Goal: Contribute content: Contribute content

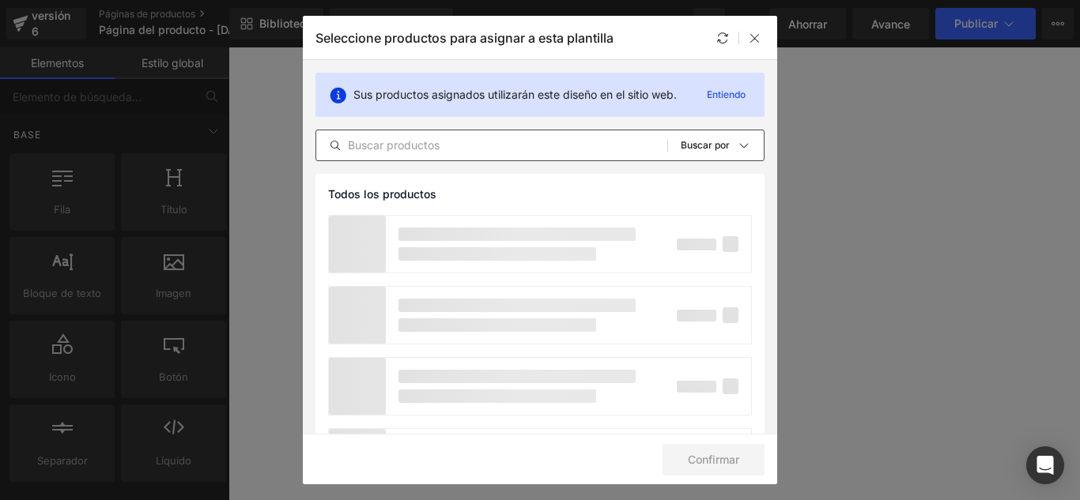
click at [439, 150] on input "text" at bounding box center [491, 145] width 351 height 19
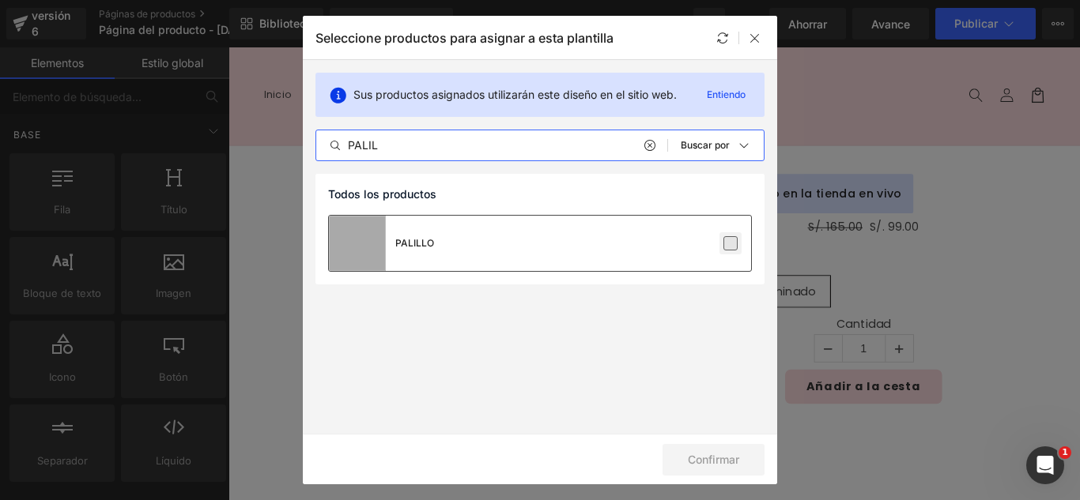
type input "PALIL"
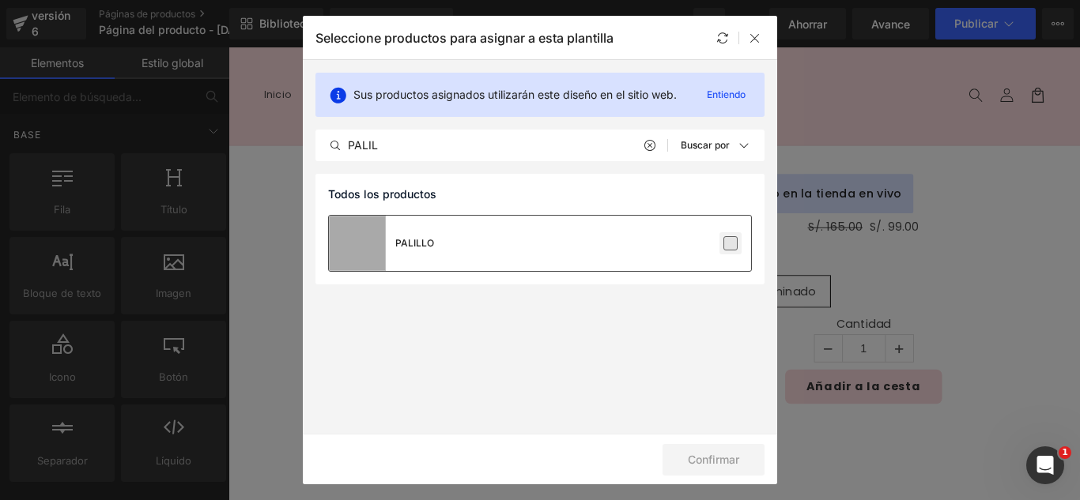
click at [731, 240] on label at bounding box center [730, 243] width 14 height 14
click at [730, 243] on input "checkbox" at bounding box center [730, 243] width 0 height 0
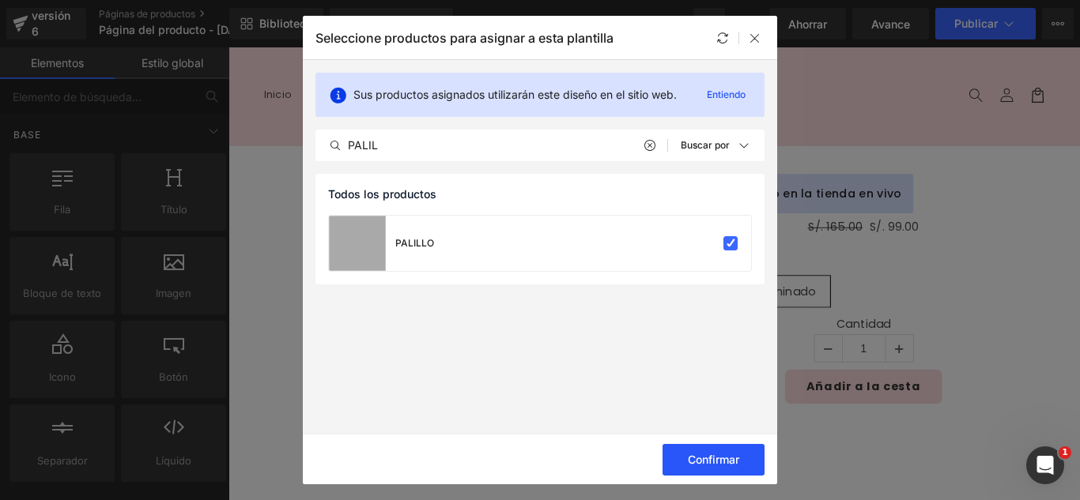
click at [739, 458] on button "Confirmar" at bounding box center [713, 460] width 102 height 32
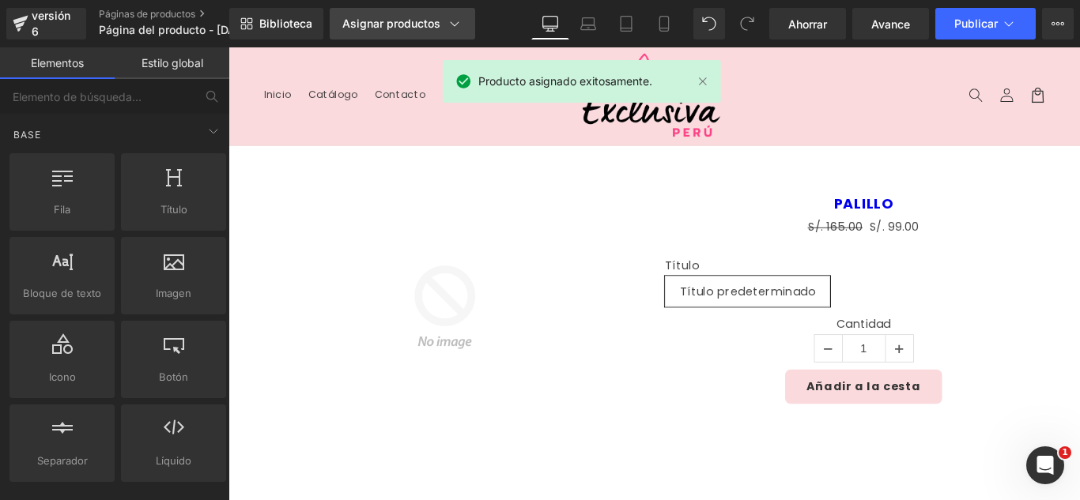
click at [421, 25] on font "Asignar productos" at bounding box center [391, 23] width 98 height 13
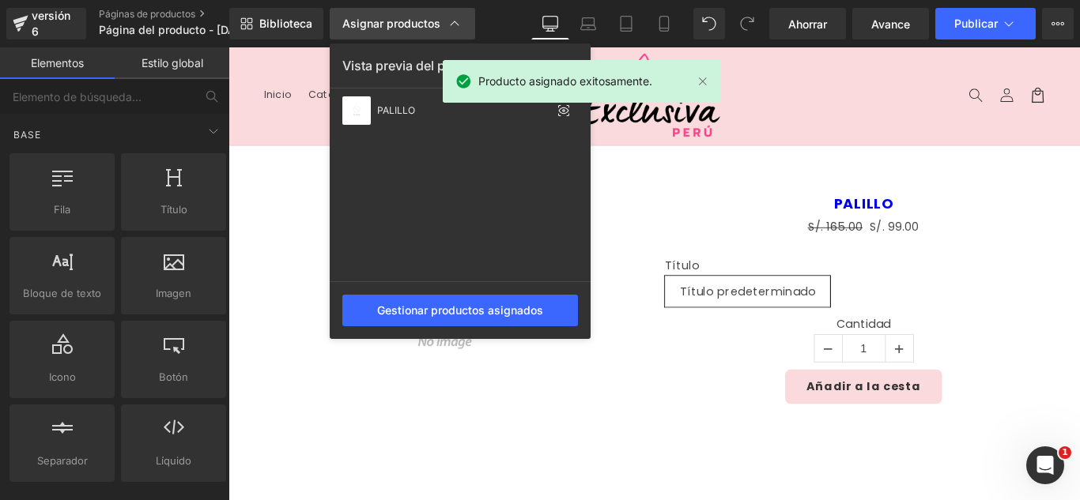
click at [424, 26] on font "Asignar productos" at bounding box center [391, 23] width 98 height 13
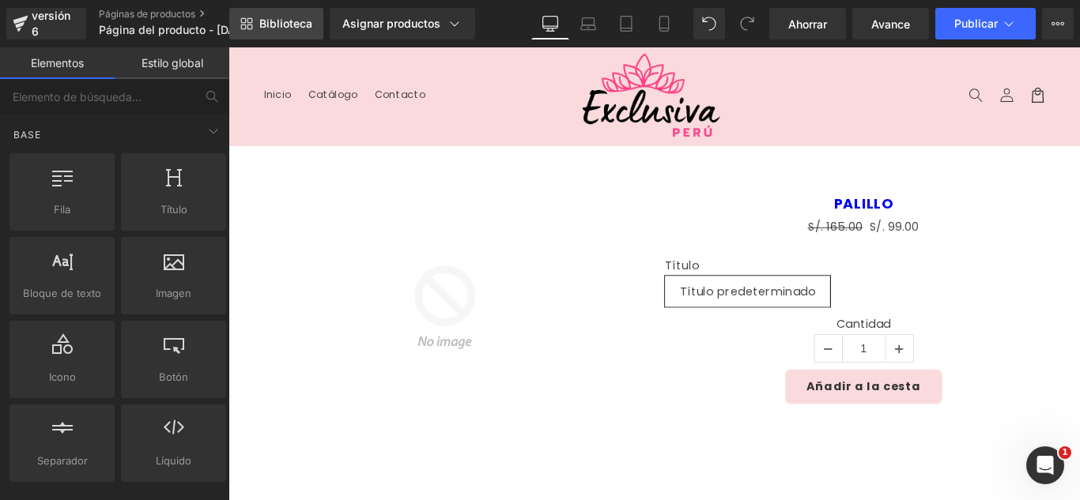
click at [301, 27] on font "Biblioteca" at bounding box center [285, 23] width 53 height 13
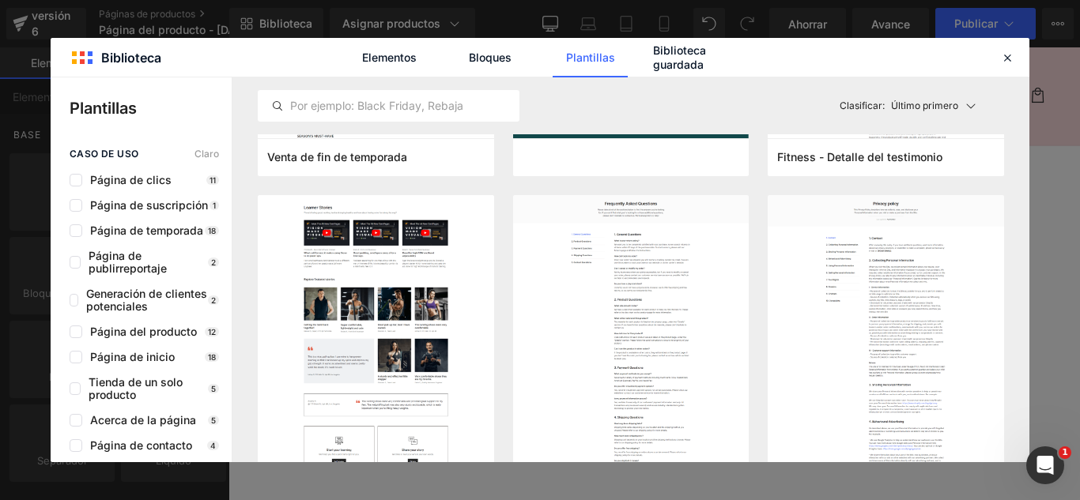
scroll to position [395, 0]
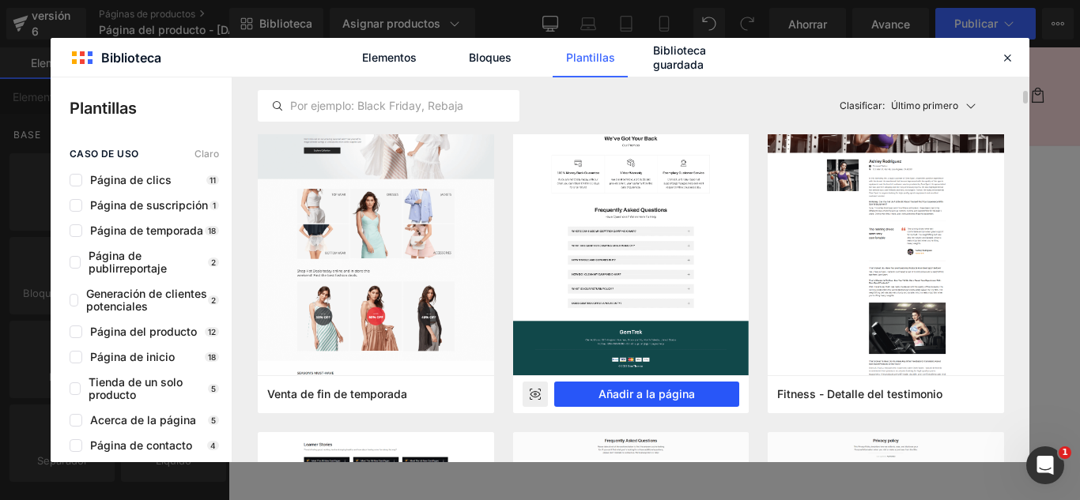
click at [670, 394] on font "Añadir a la página" at bounding box center [646, 393] width 96 height 13
click at [723, 436] on div "Añadir a la cesta" at bounding box center [942, 428] width 447 height 39
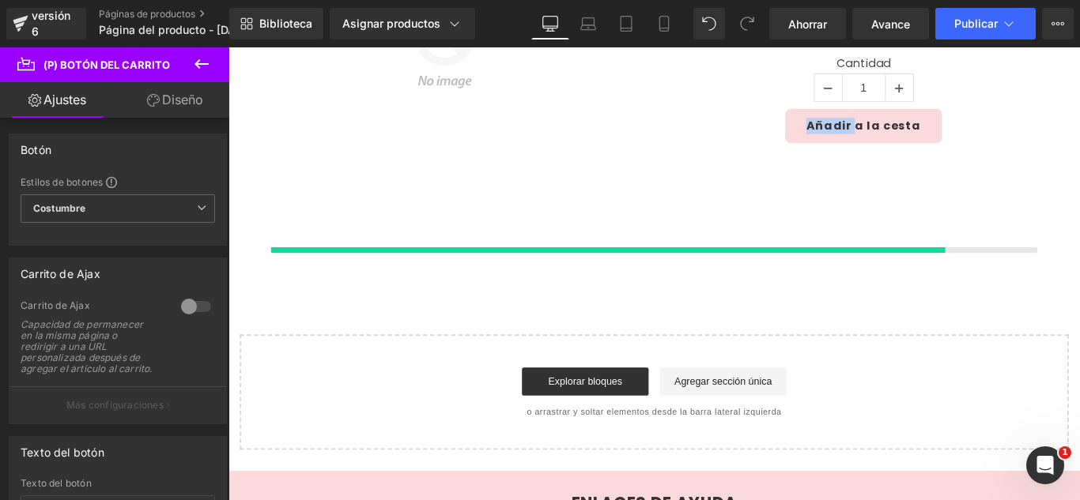
scroll to position [375, 0]
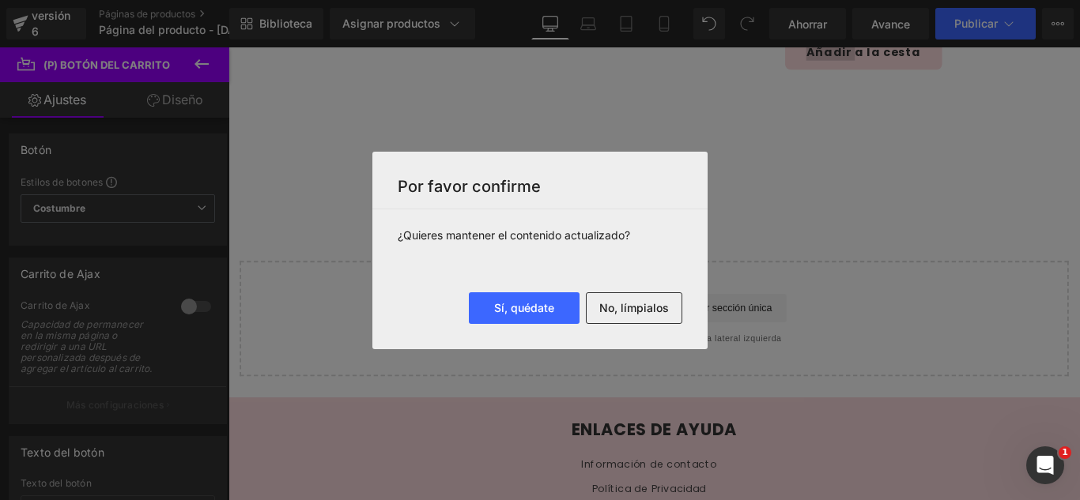
click at [623, 317] on button "No, límpialos" at bounding box center [634, 308] width 96 height 32
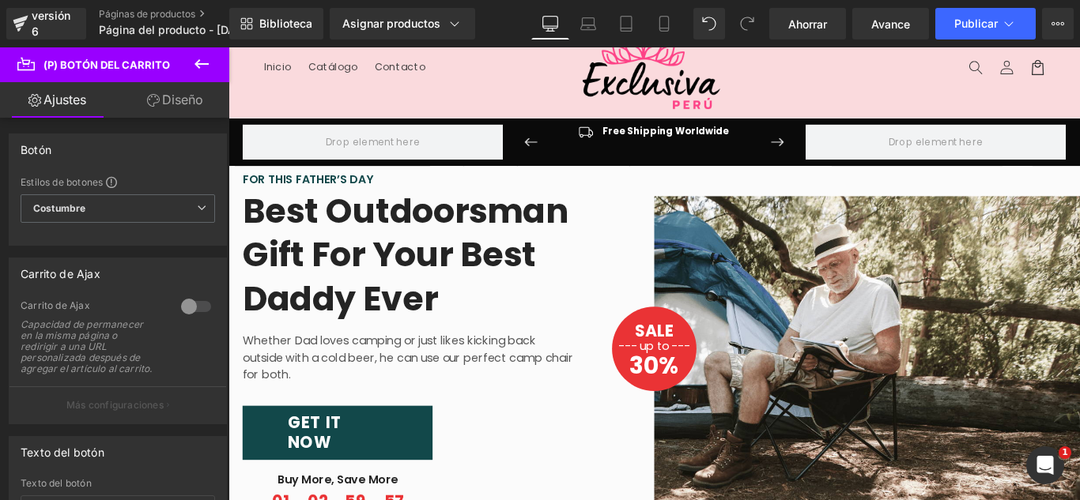
scroll to position [0, 0]
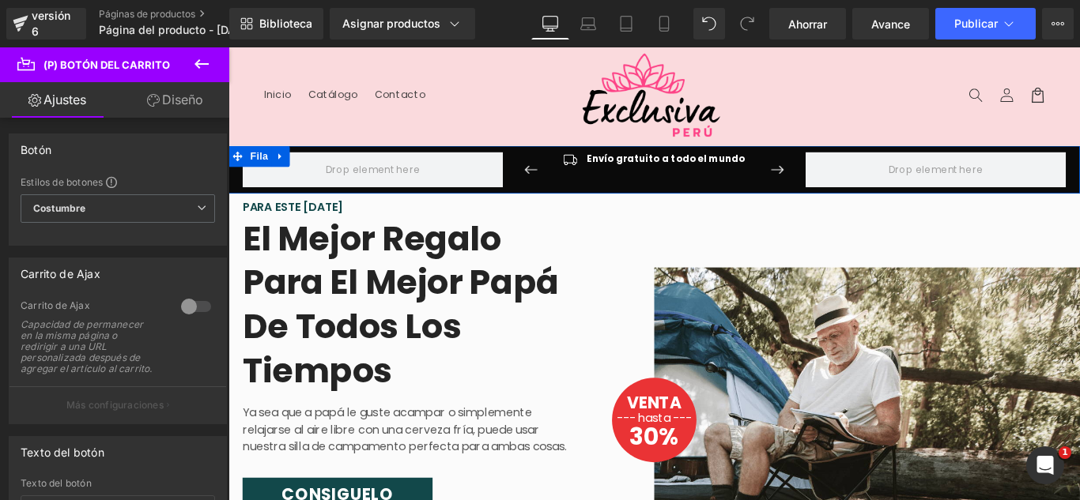
click at [281, 172] on icon at bounding box center [286, 170] width 11 height 12
click at [228, 47] on icon at bounding box center [228, 47] width 0 height 0
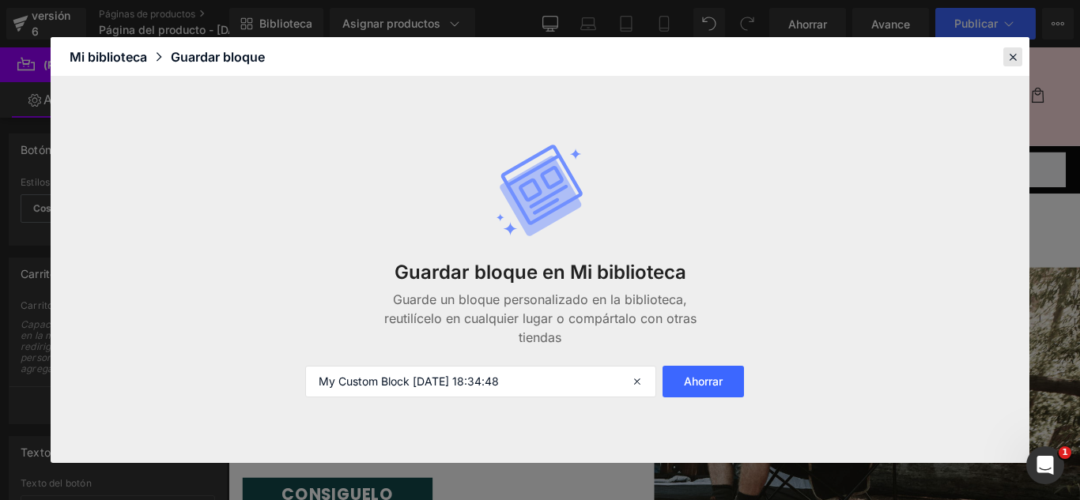
click at [1006, 56] on icon at bounding box center [1012, 57] width 14 height 14
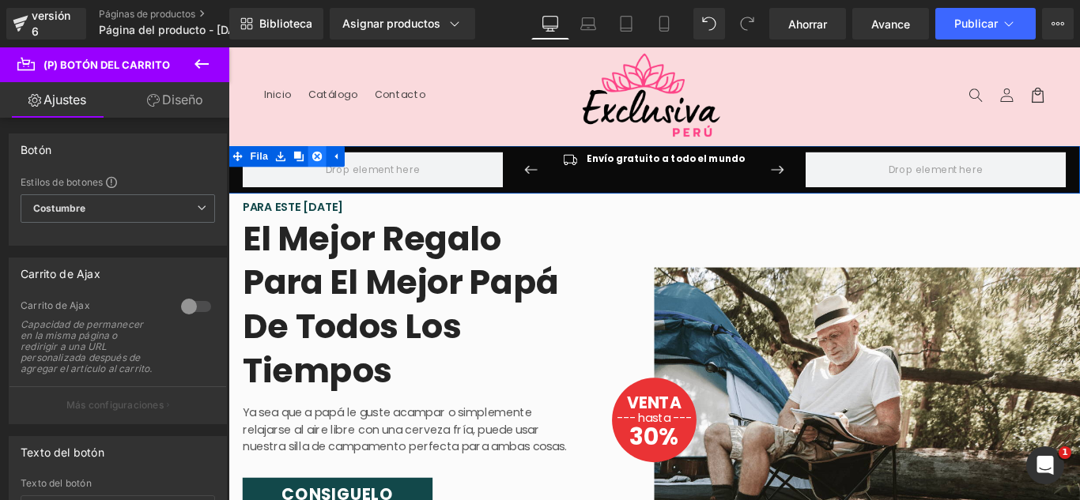
click at [323, 167] on icon at bounding box center [328, 169] width 11 height 11
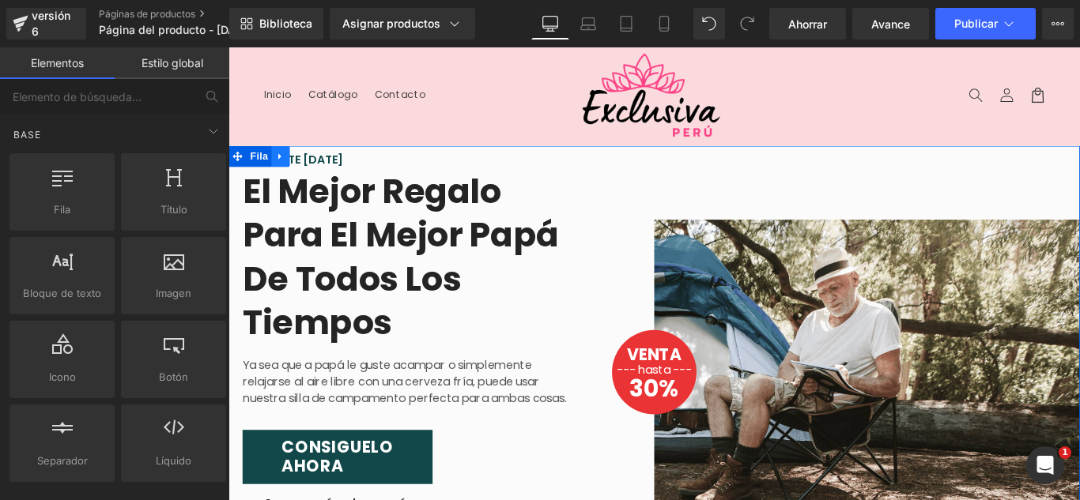
click at [288, 168] on link at bounding box center [287, 170] width 21 height 24
click at [228, 47] on link at bounding box center [228, 47] width 0 height 0
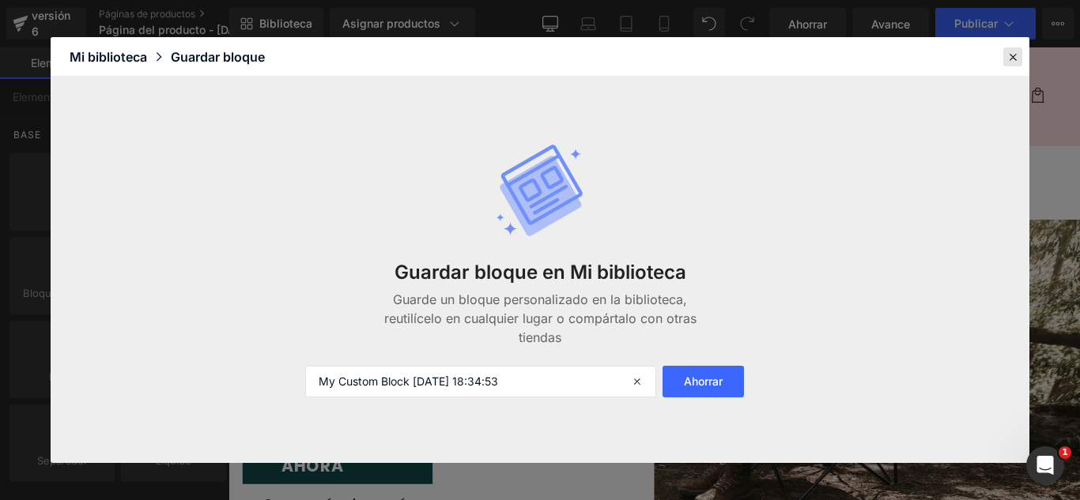
click at [1013, 56] on icon at bounding box center [1012, 57] width 14 height 14
click at [1079, 57] on header "Menú Inicio Catálogo Contacto Iniciar sesión Inicio Catálogo Contacto [GEOGRAPH…" at bounding box center [706, 102] width 956 height 110
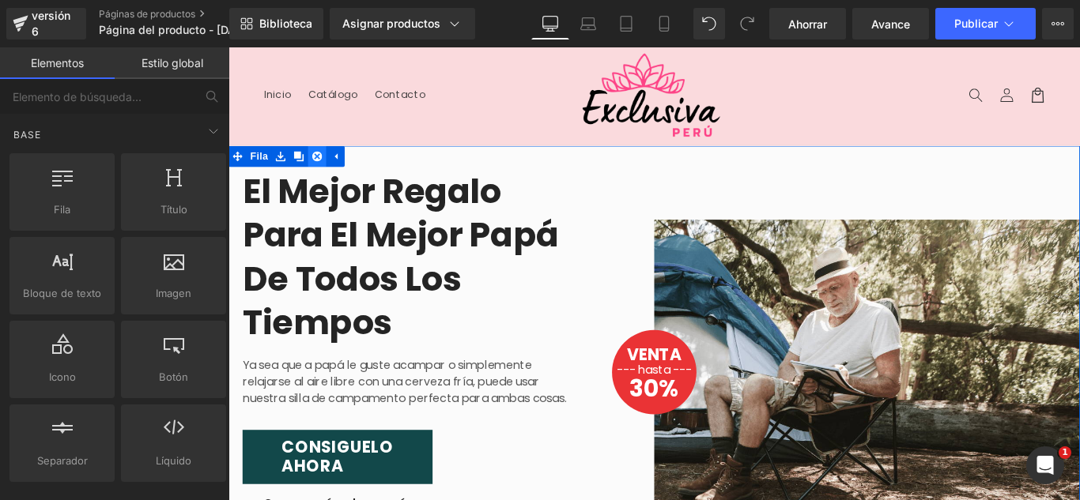
click at [323, 172] on icon at bounding box center [328, 170] width 11 height 12
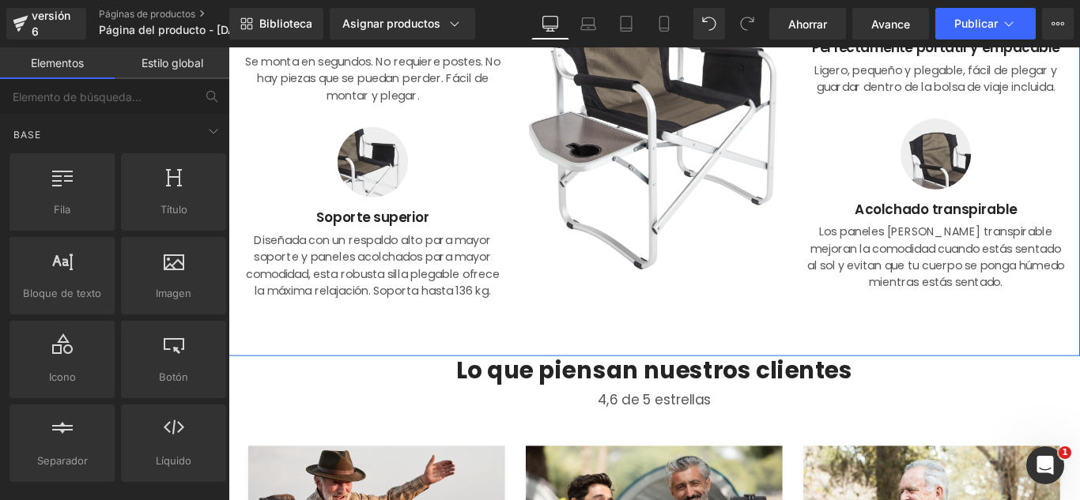
scroll to position [395, 0]
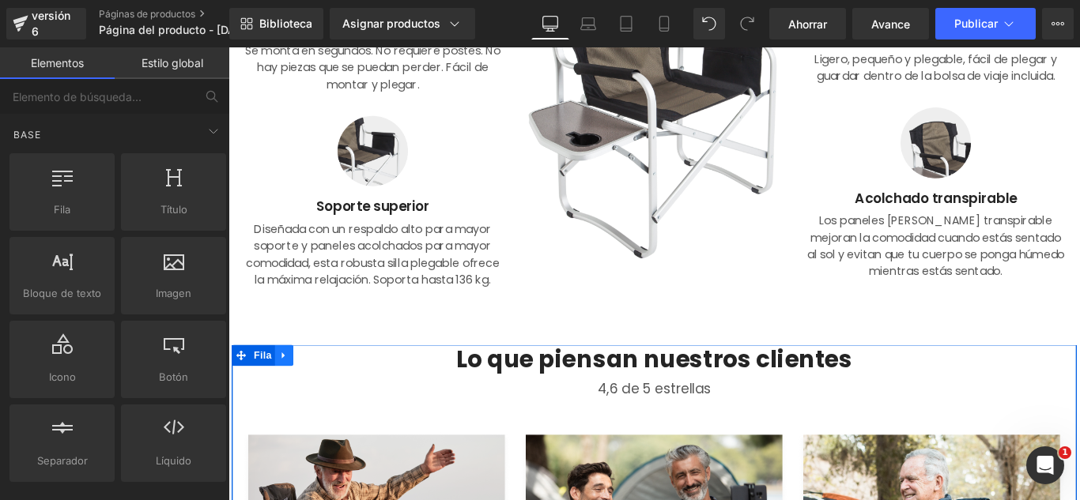
click at [289, 393] on icon at bounding box center [290, 393] width 3 height 7
click at [327, 393] on icon at bounding box center [331, 394] width 11 height 12
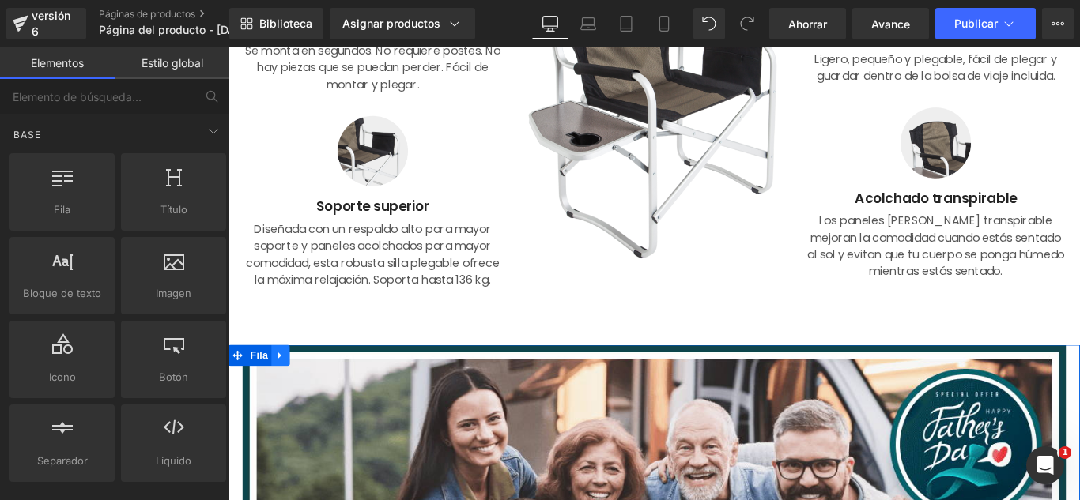
click at [285, 394] on icon at bounding box center [286, 393] width 3 height 7
click at [323, 394] on icon at bounding box center [328, 393] width 11 height 11
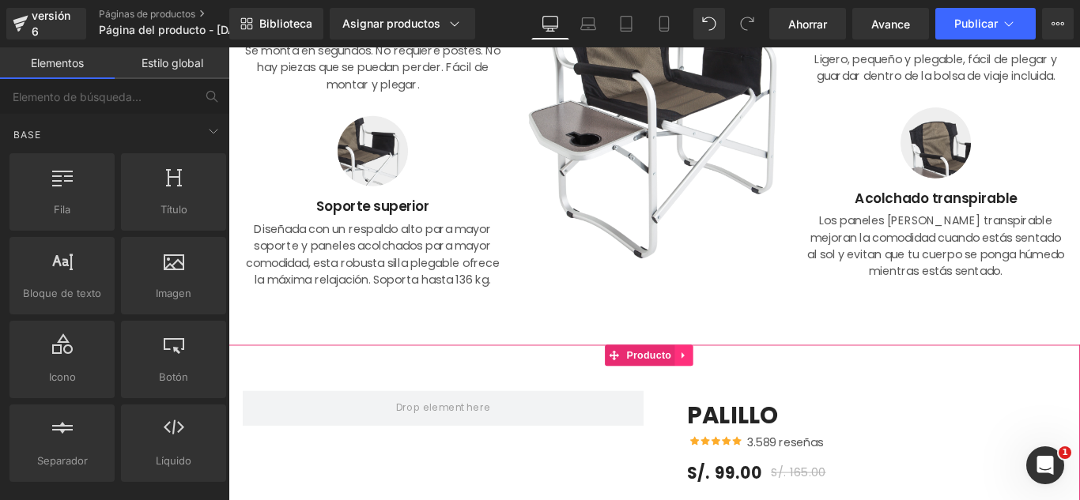
click at [742, 398] on icon at bounding box center [739, 394] width 11 height 12
click at [228, 47] on link at bounding box center [228, 47] width 0 height 0
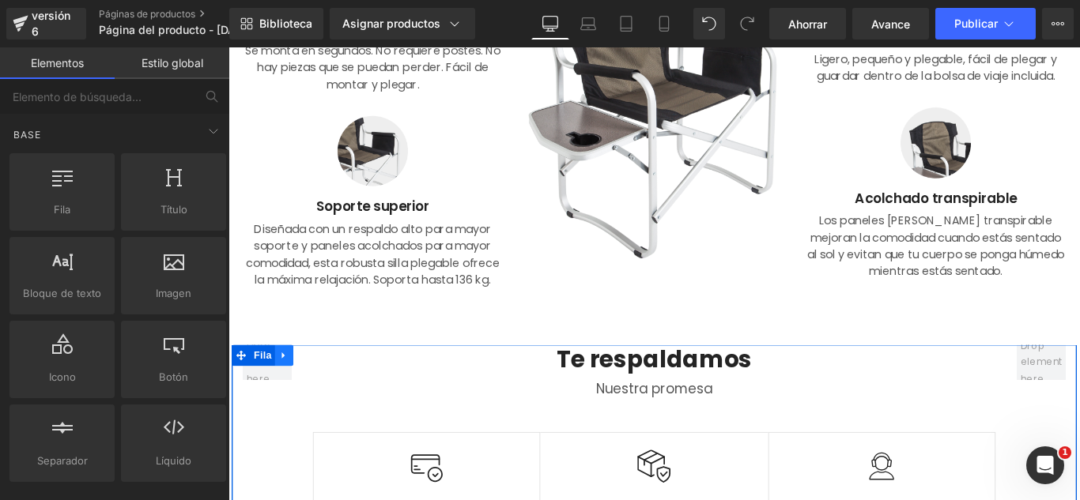
click at [290, 394] on icon at bounding box center [290, 394] width 11 height 12
click at [326, 390] on icon at bounding box center [331, 393] width 11 height 11
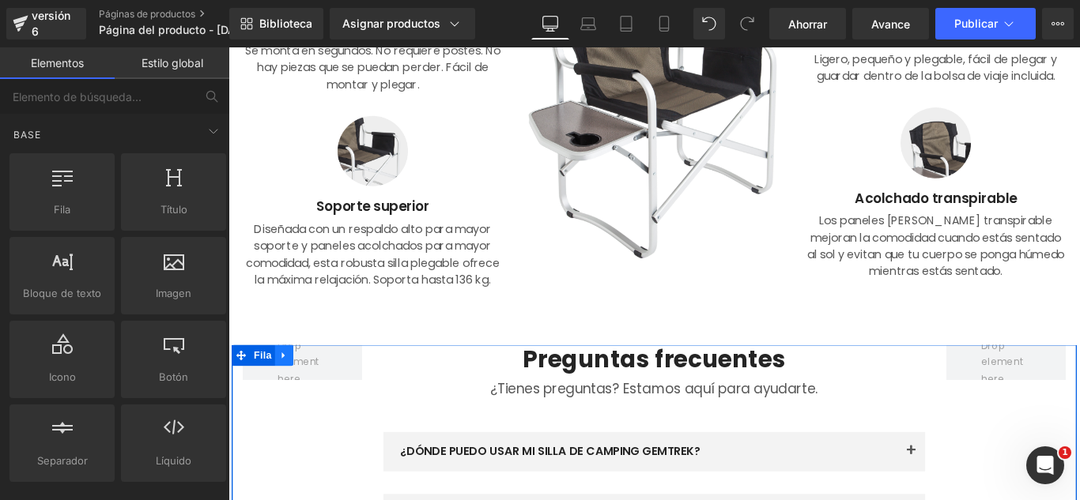
click at [285, 393] on icon at bounding box center [290, 394] width 11 height 12
click at [228, 47] on icon at bounding box center [228, 47] width 0 height 0
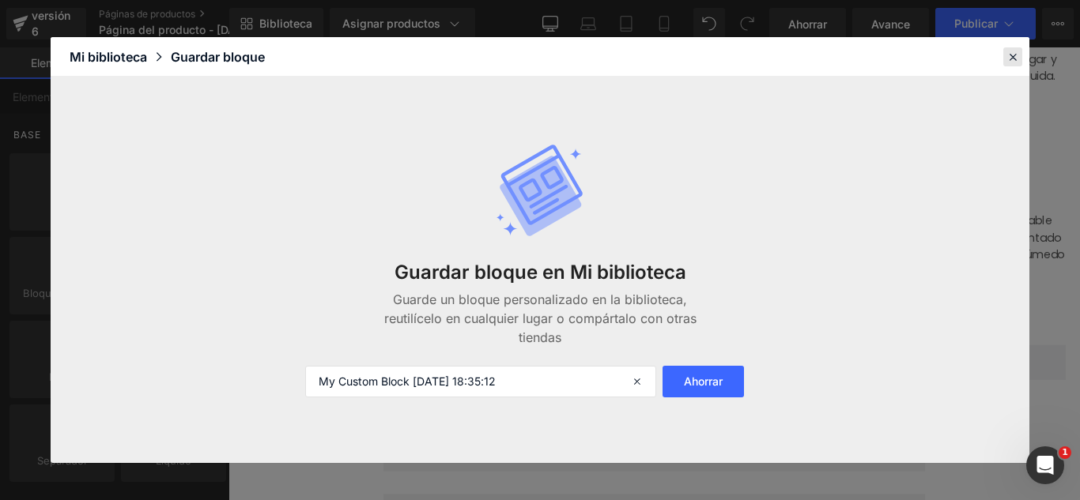
drag, startPoint x: 1012, startPoint y: 57, endPoint x: 873, endPoint y: 18, distance: 144.4
click at [1012, 57] on icon at bounding box center [1012, 57] width 14 height 14
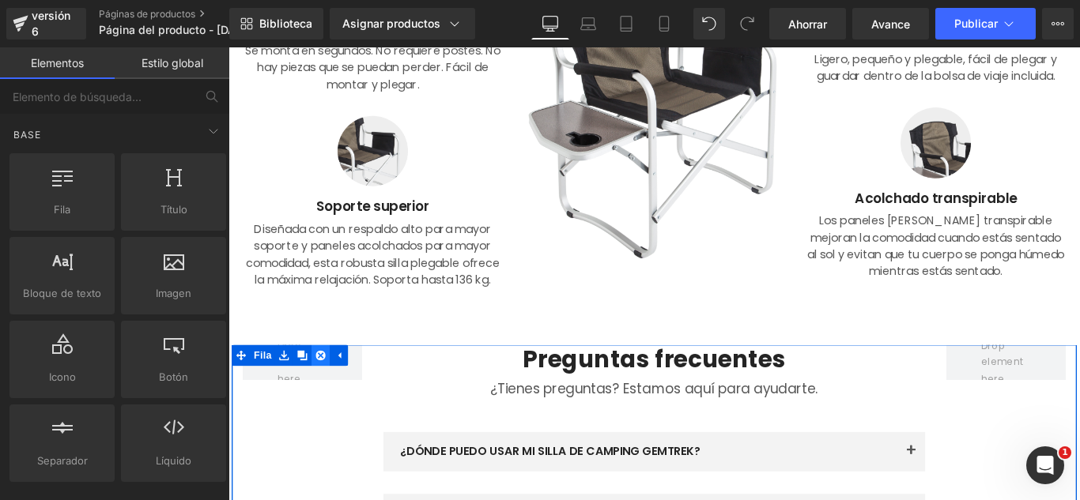
click at [327, 390] on icon at bounding box center [331, 393] width 11 height 11
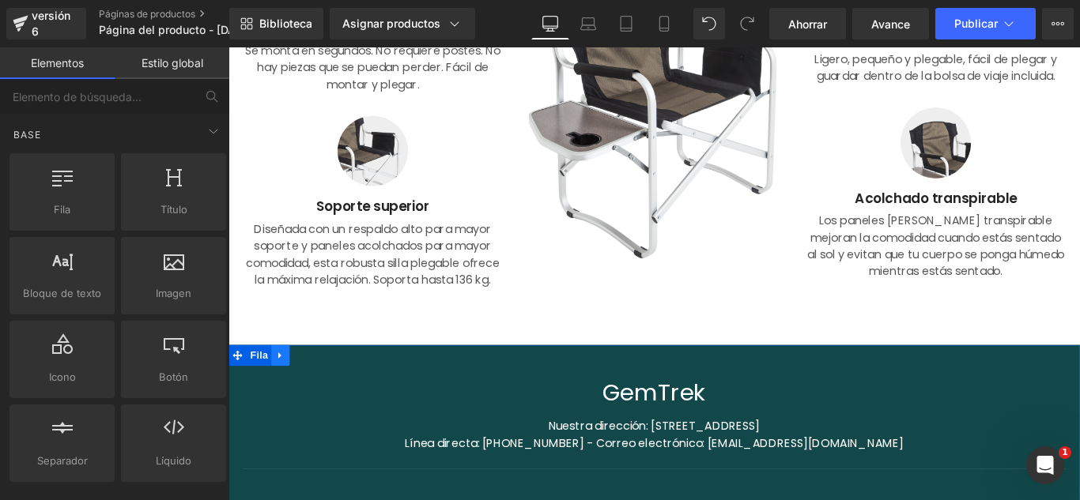
click at [281, 400] on link at bounding box center [287, 394] width 21 height 24
click at [318, 395] on link at bounding box center [328, 394] width 21 height 24
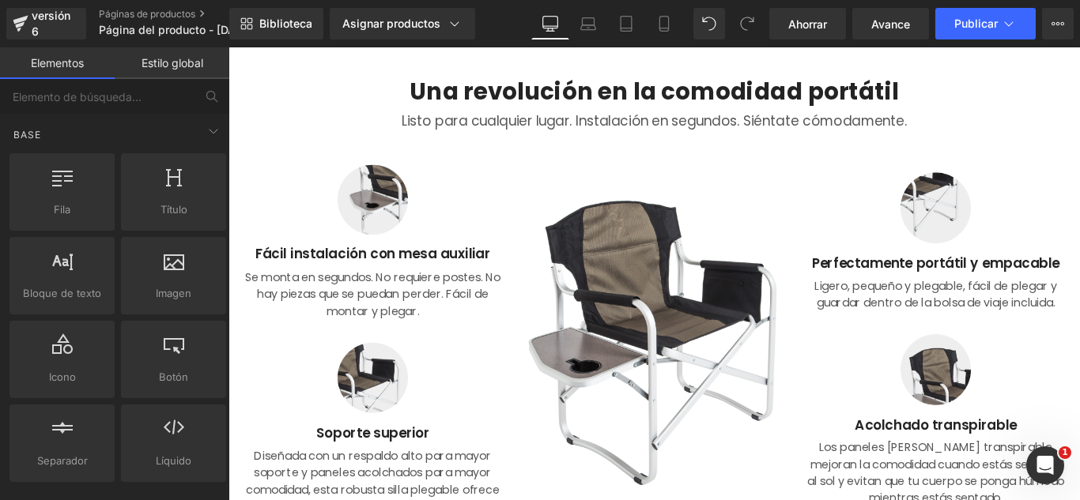
scroll to position [0, 0]
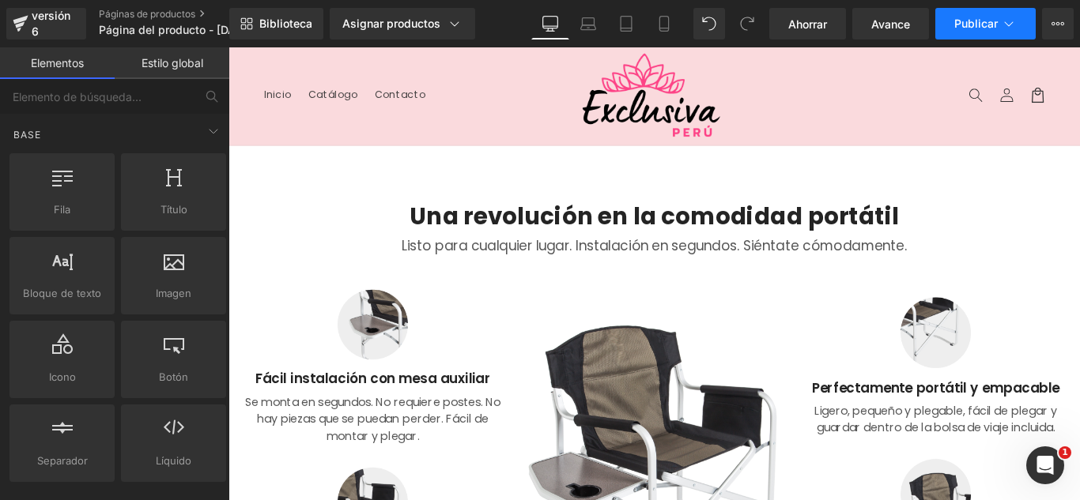
click at [996, 28] on font "Publicar" at bounding box center [975, 23] width 43 height 13
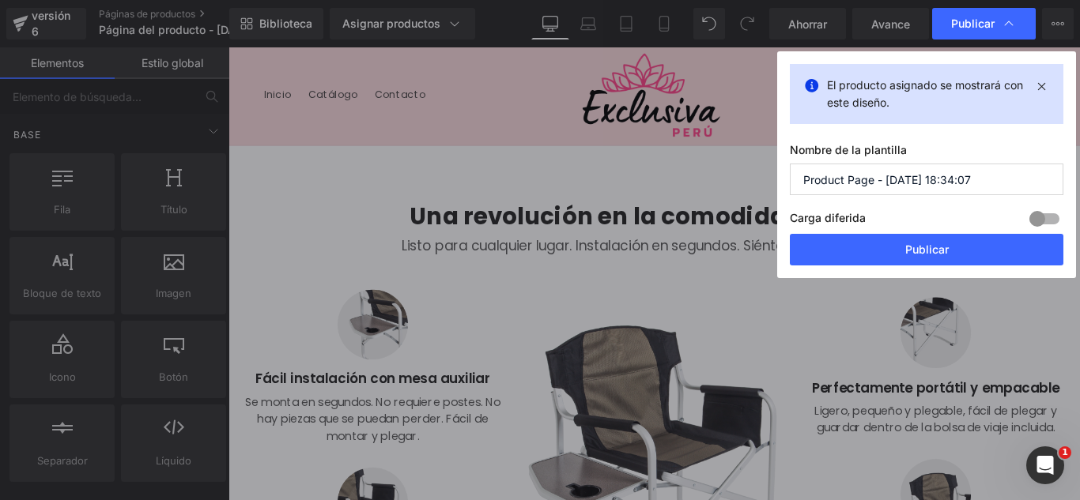
click at [971, 176] on input "Product Page - [DATE] 18:34:07" at bounding box center [926, 180] width 273 height 32
click at [971, 175] on input "Product Page - [DATE] 18:34:07" at bounding box center [926, 180] width 273 height 32
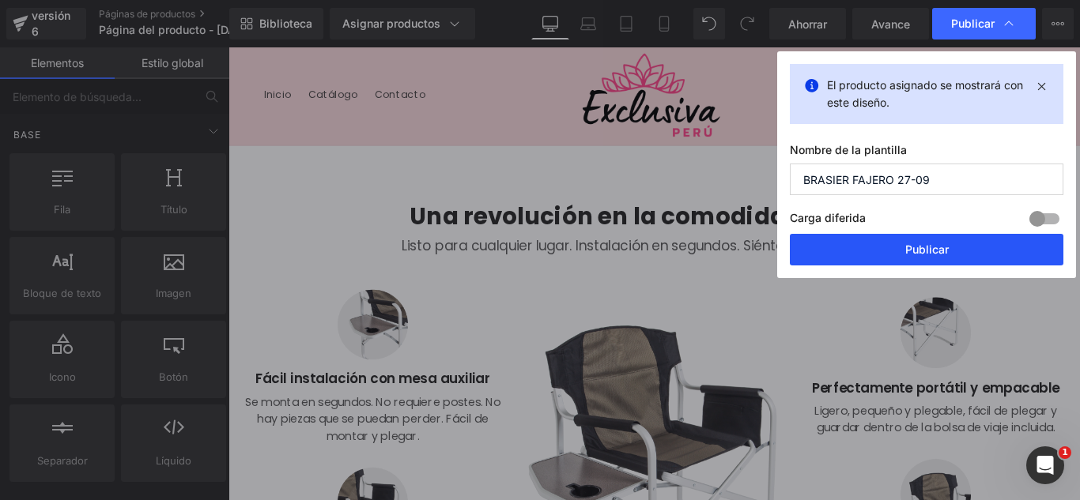
type input "BRASIER FAJERO 27-09"
click at [955, 248] on button "Publicar" at bounding box center [926, 250] width 273 height 32
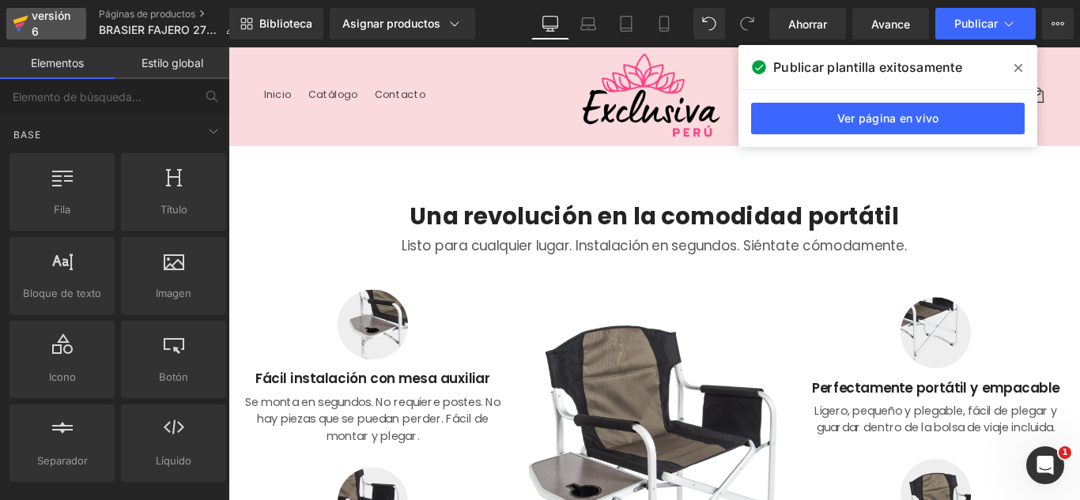
click at [43, 15] on font "versión 6" at bounding box center [51, 23] width 39 height 29
